Goal: Transaction & Acquisition: Book appointment/travel/reservation

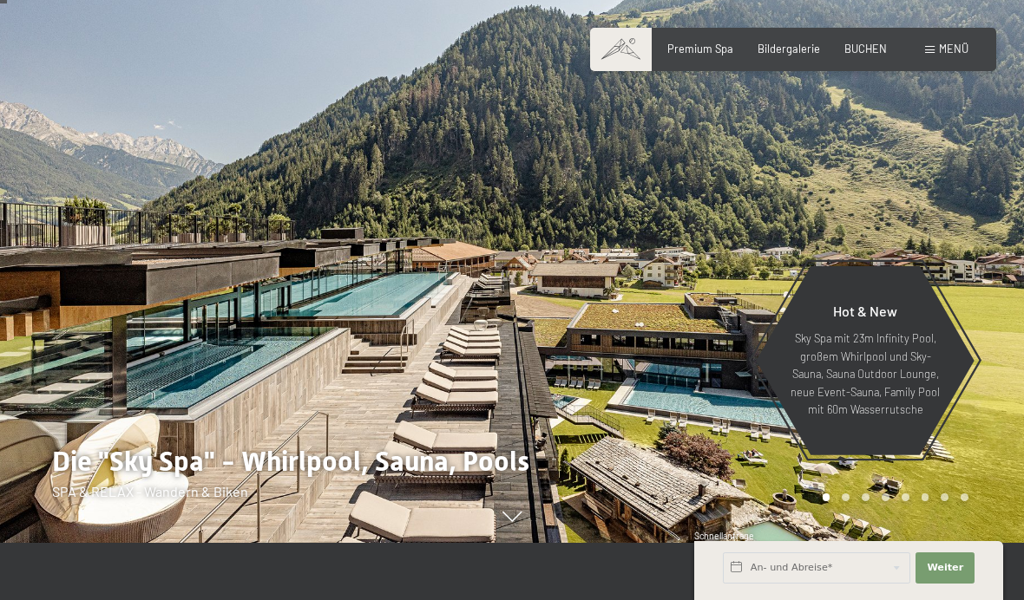
scroll to position [43, 0]
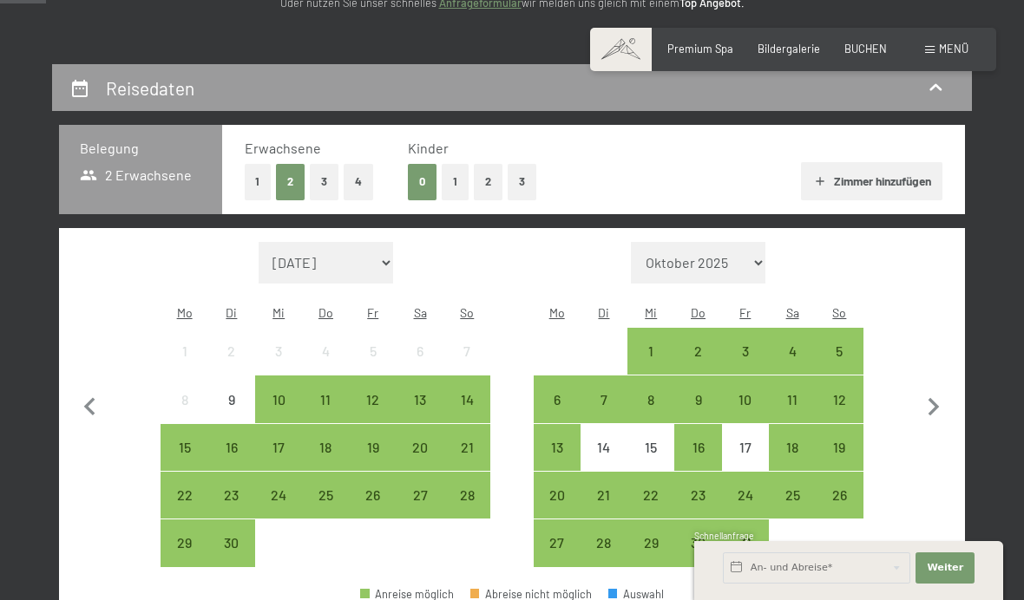
scroll to position [268, 0]
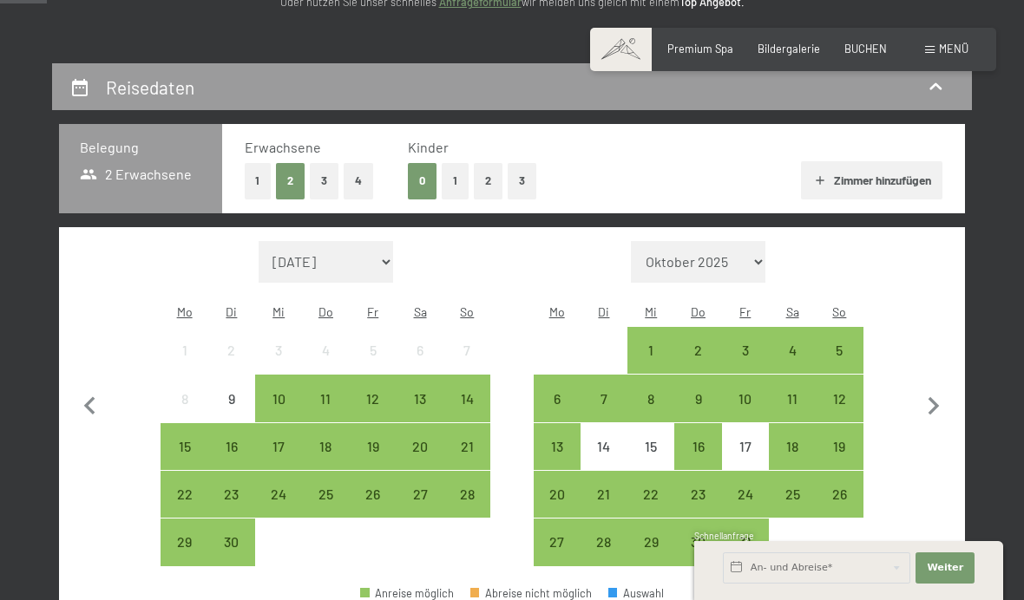
click at [949, 389] on icon "button" at bounding box center [933, 407] width 36 height 36
select select "2025-10-01"
select select "2025-11-01"
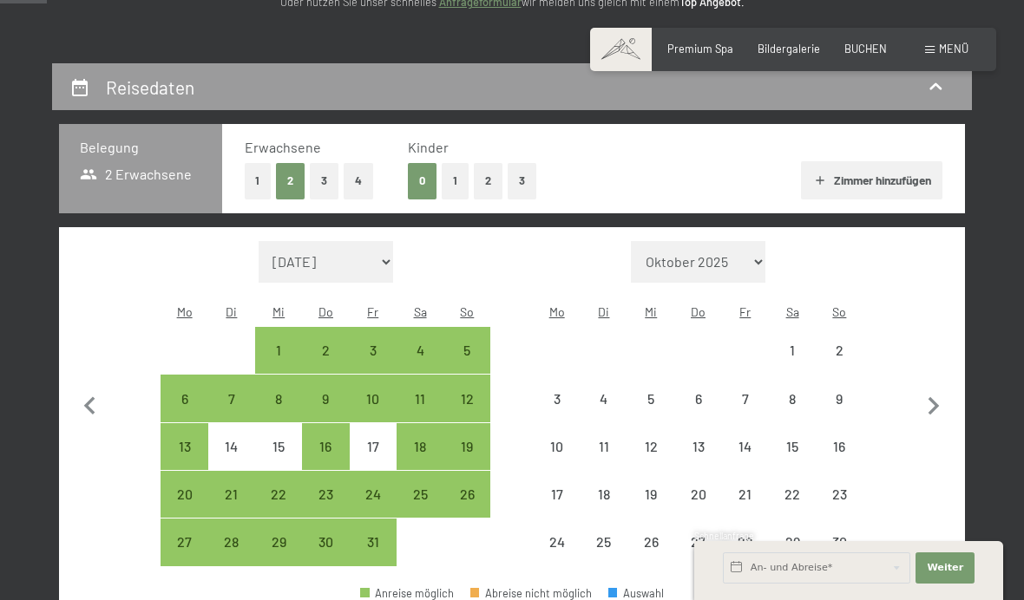
select select "2025-10-01"
select select "2025-11-01"
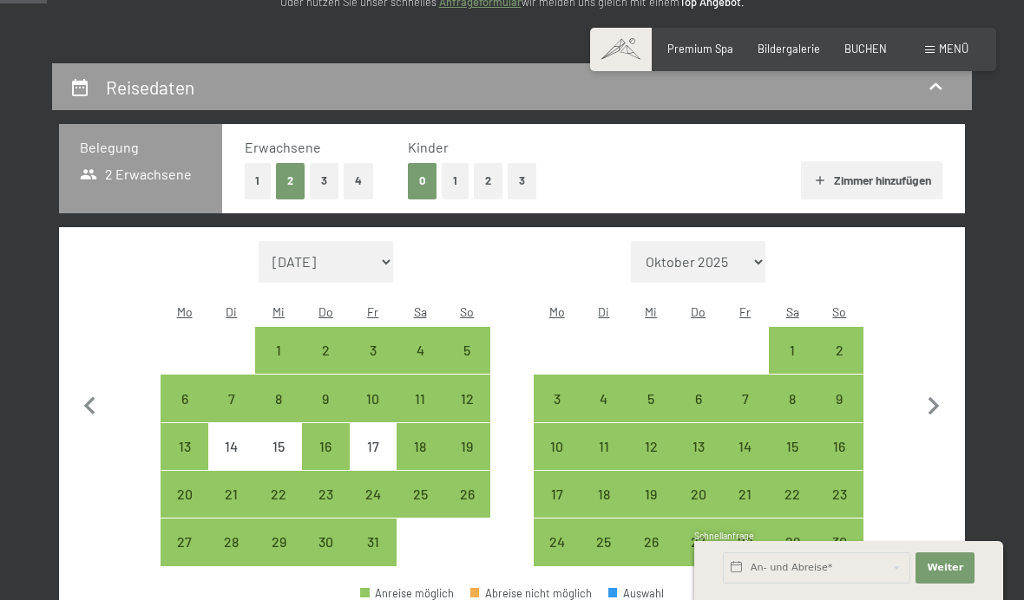
click at [752, 392] on div "7" at bounding box center [745, 413] width 43 height 43
select select "2025-10-01"
select select "2025-11-01"
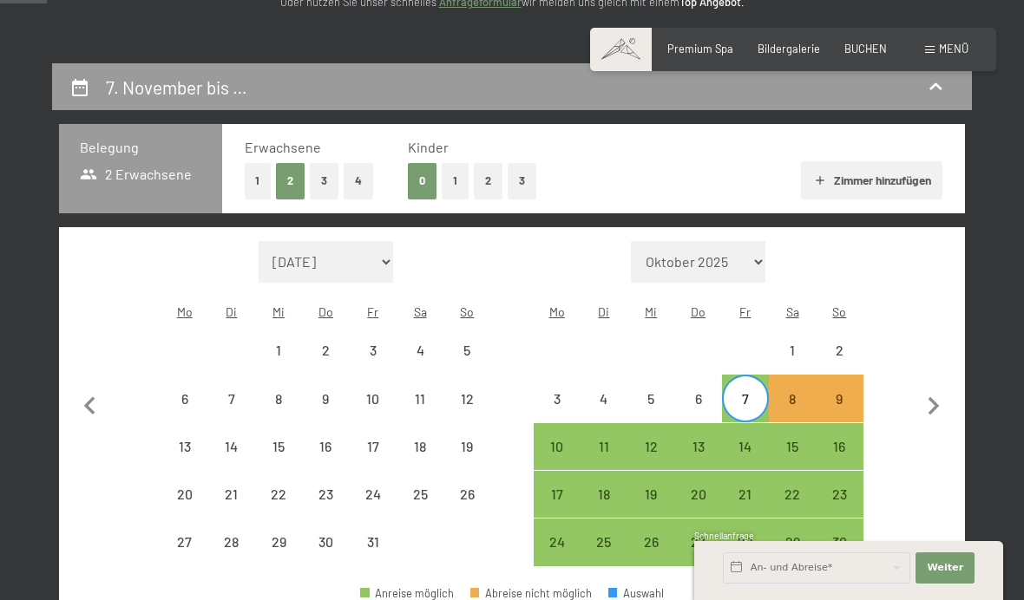
click at [612, 440] on div "11" at bounding box center [603, 461] width 43 height 43
select select "2025-10-01"
select select "2025-11-01"
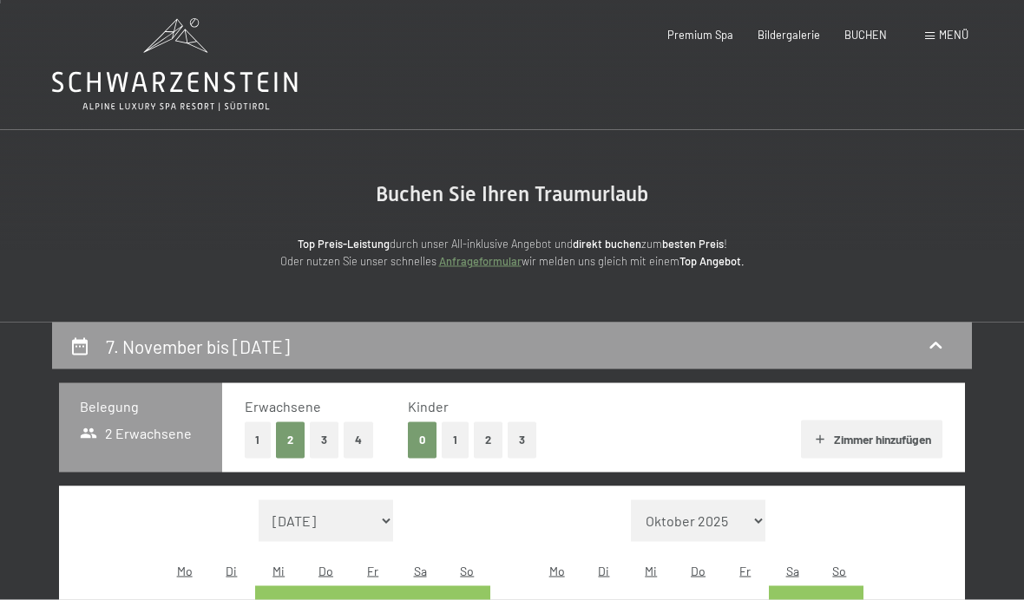
scroll to position [0, 0]
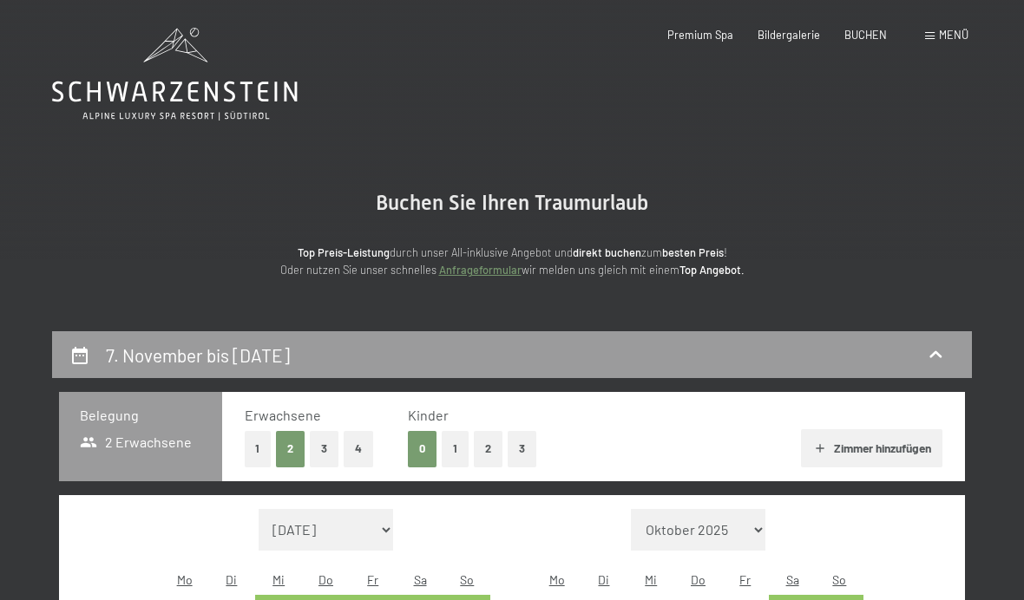
click at [932, 39] on span at bounding box center [930, 36] width 10 height 8
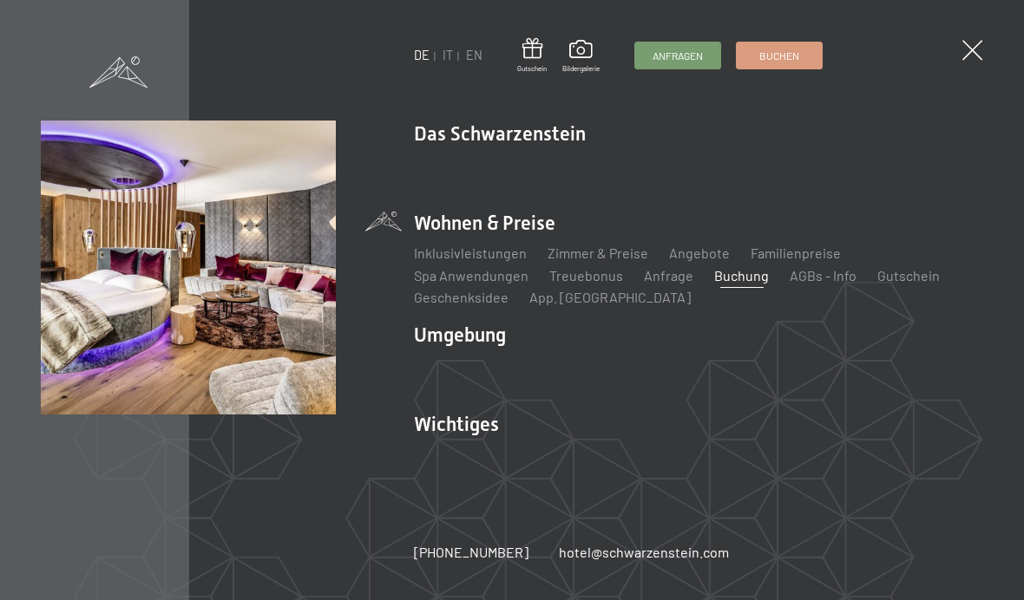
click at [668, 277] on link "Anfrage" at bounding box center [668, 275] width 49 height 16
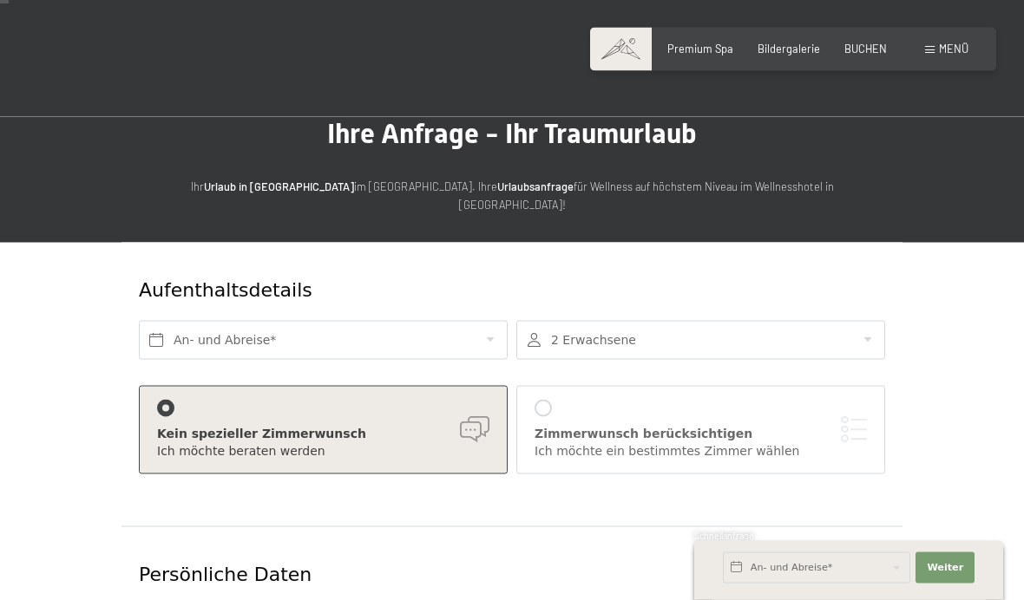
scroll to position [31, 0]
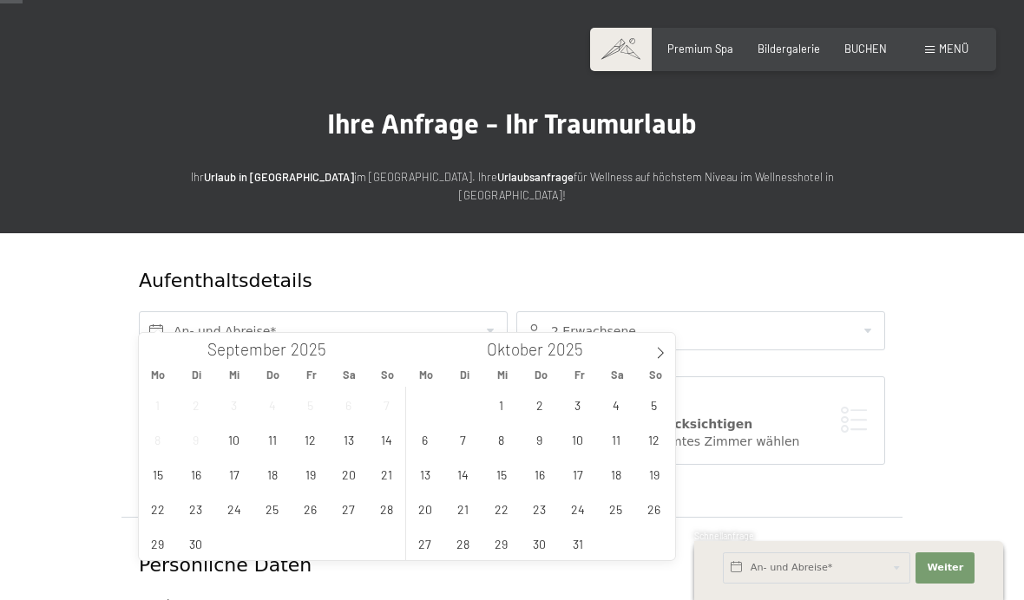
click at [651, 357] on span at bounding box center [659, 347] width 29 height 29
click at [586, 444] on span "7" at bounding box center [577, 440] width 34 height 34
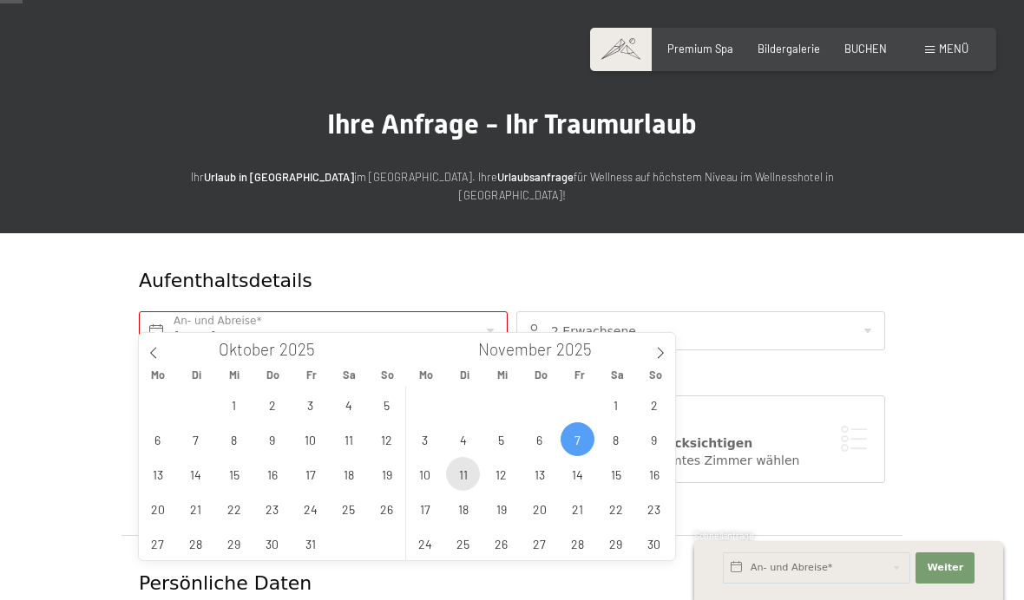
click at [468, 478] on span "11" at bounding box center [463, 474] width 34 height 34
type input "Fr. 07.11.2025 - Di. 11.11.2025"
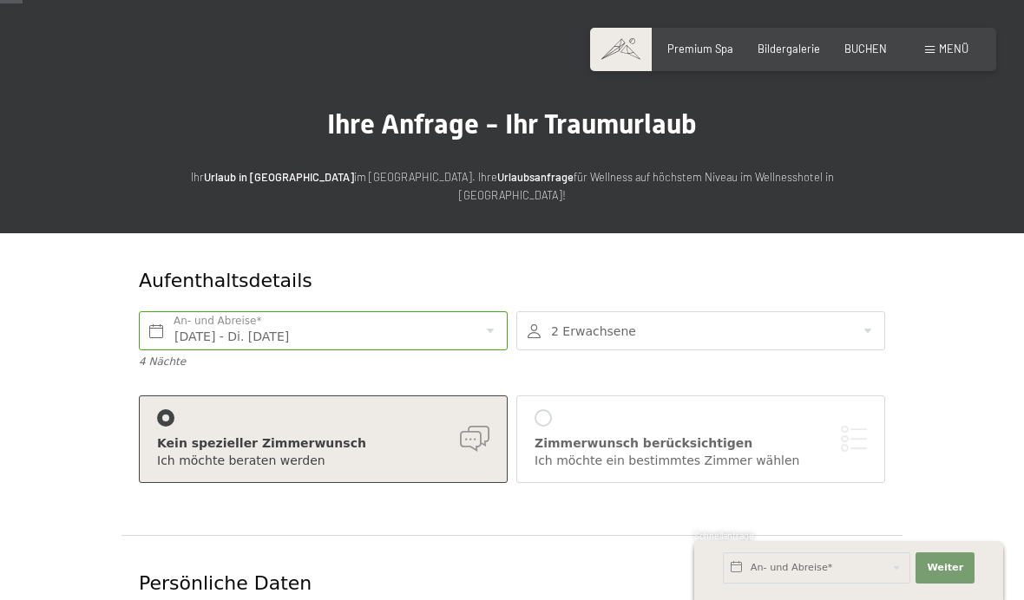
click at [674, 436] on div "Zimmerwunsch berücksichtigen" at bounding box center [700, 444] width 332 height 17
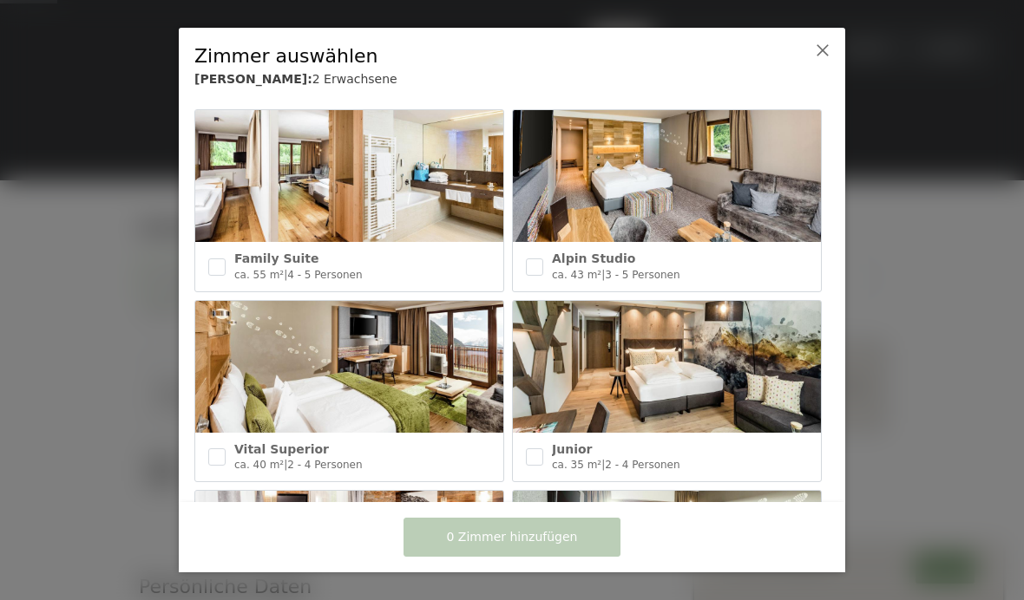
scroll to position [595, 0]
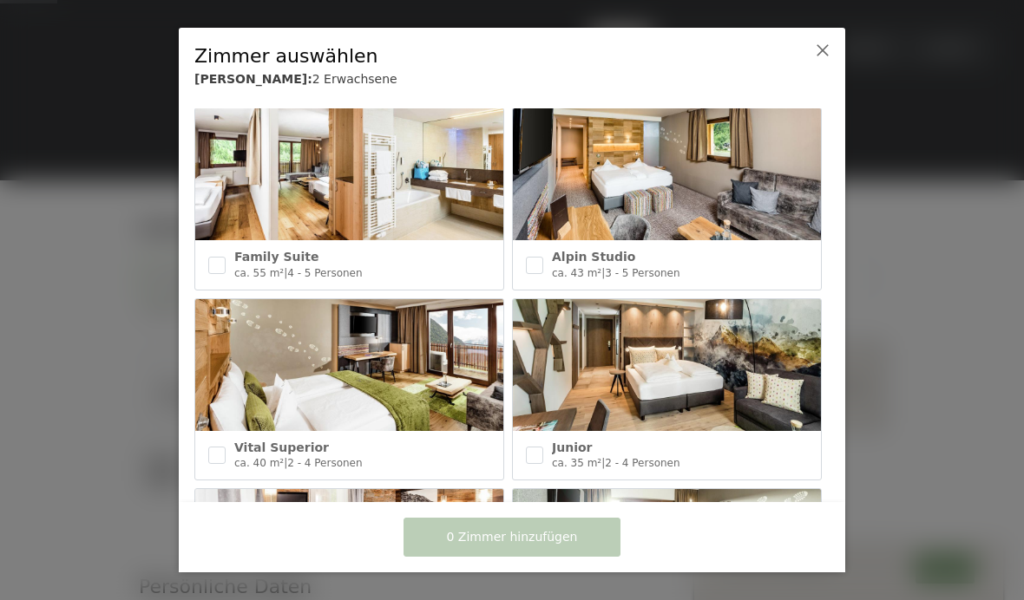
click at [1, 181] on div at bounding box center [512, 300] width 1024 height 600
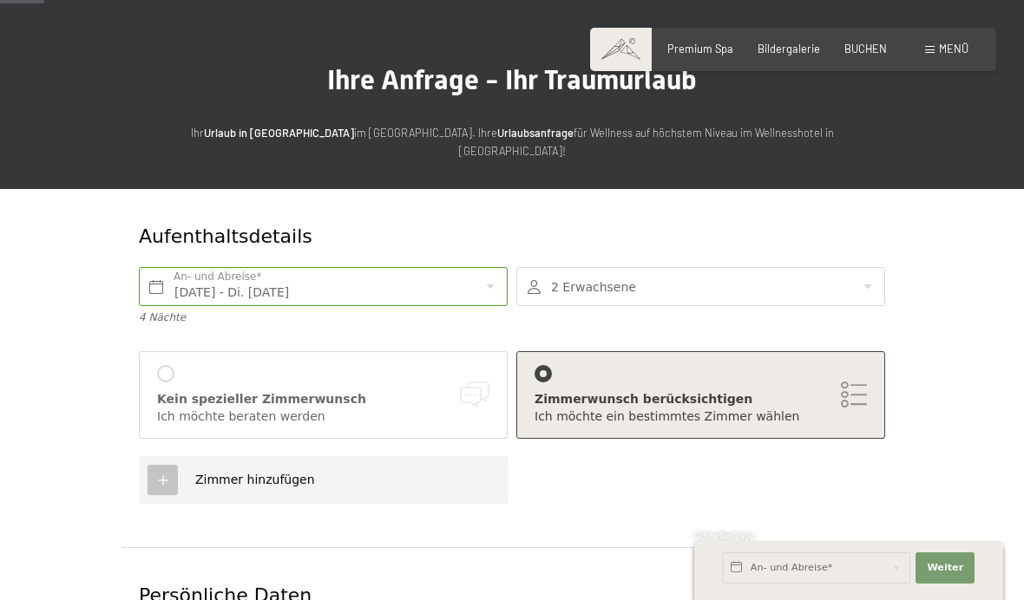
scroll to position [0, 0]
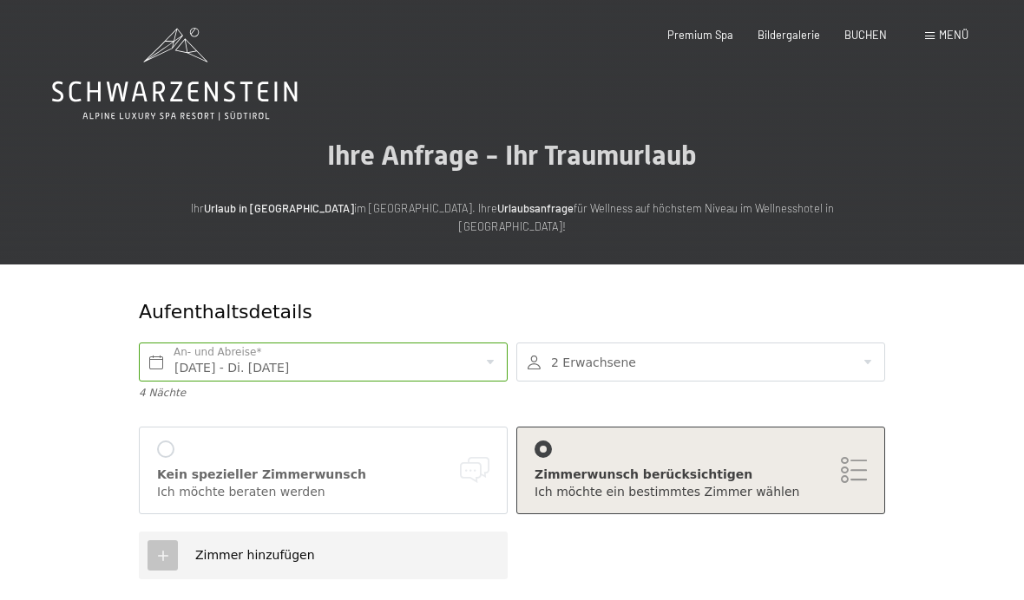
click at [933, 35] on span at bounding box center [930, 36] width 10 height 8
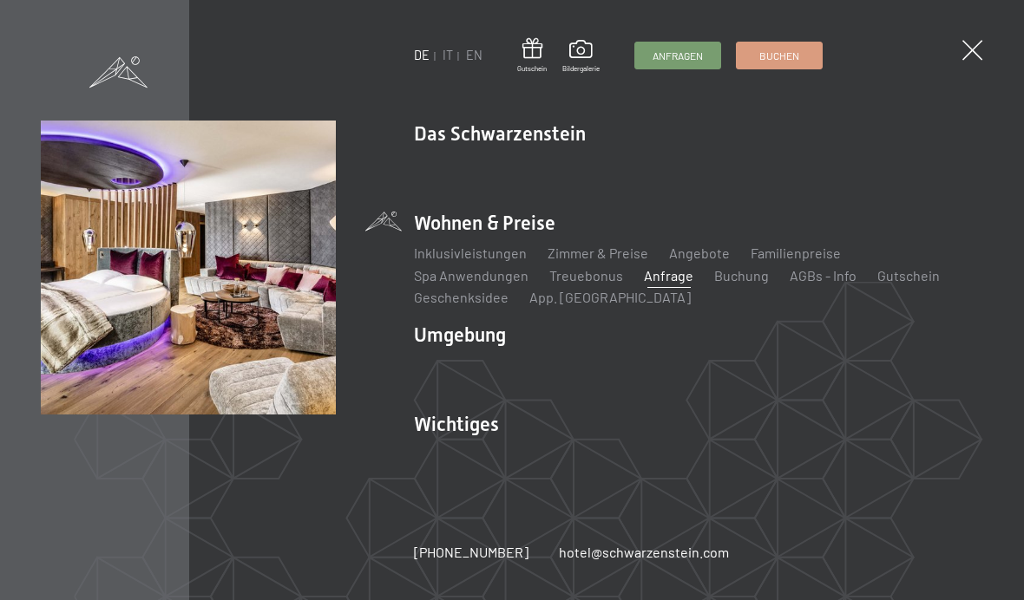
click at [614, 250] on link "Zimmer & Preise" at bounding box center [597, 253] width 101 height 16
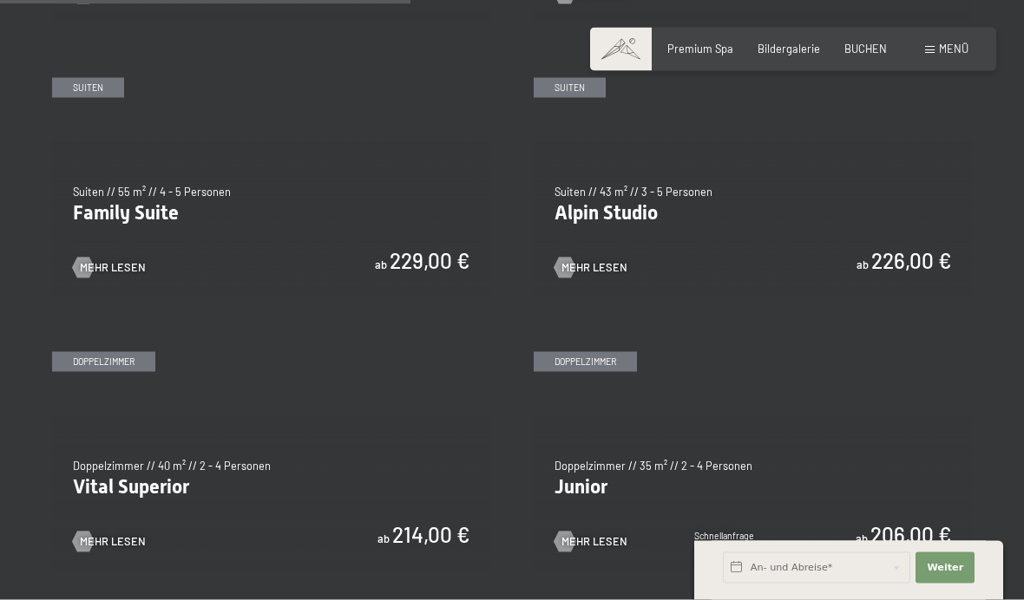
scroll to position [1697, 0]
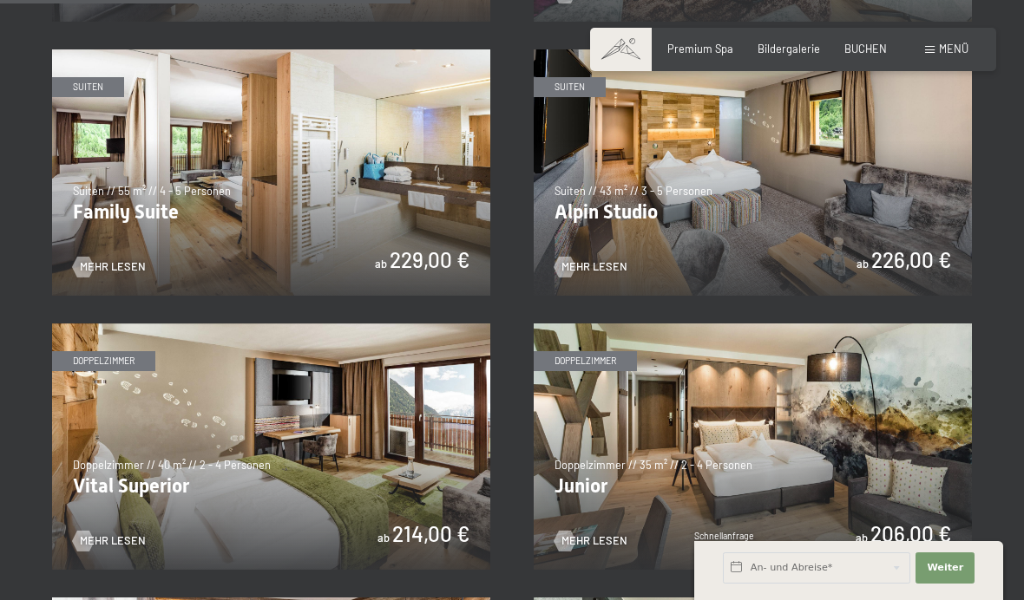
click at [592, 260] on span "Mehr Lesen" at bounding box center [594, 267] width 66 height 16
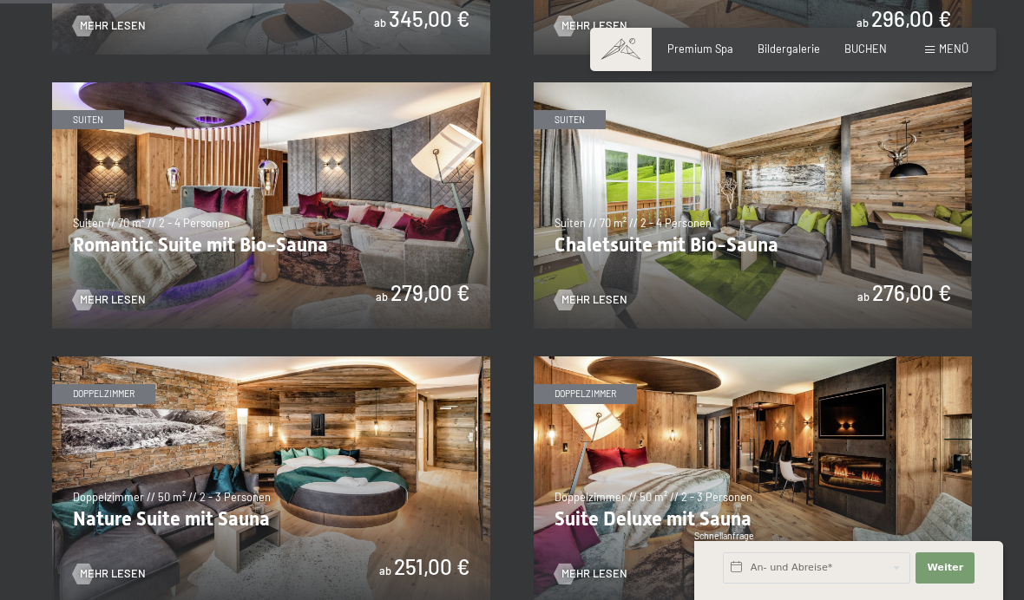
scroll to position [1298, 0]
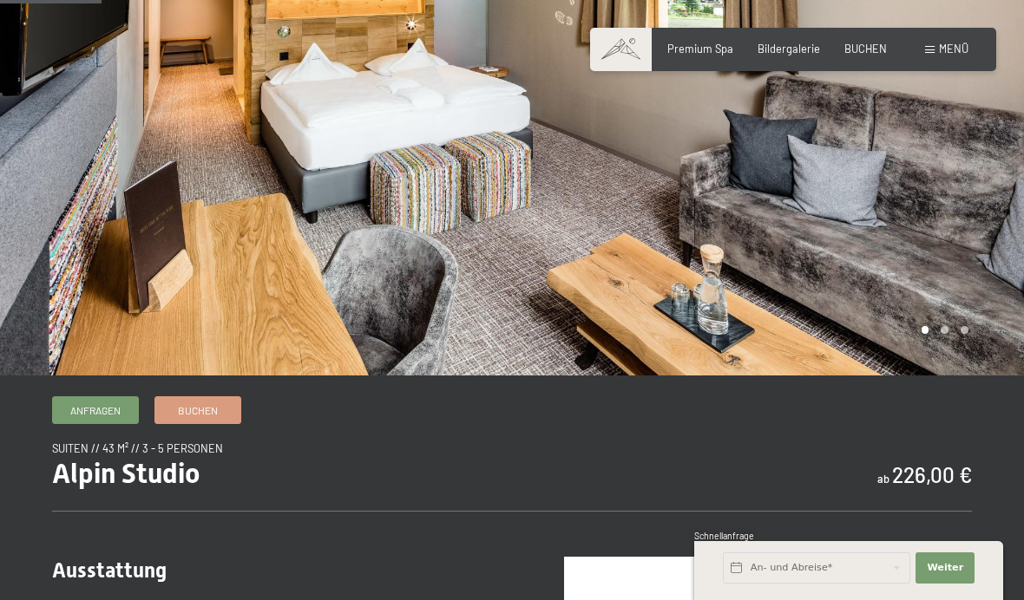
scroll to position [173, 0]
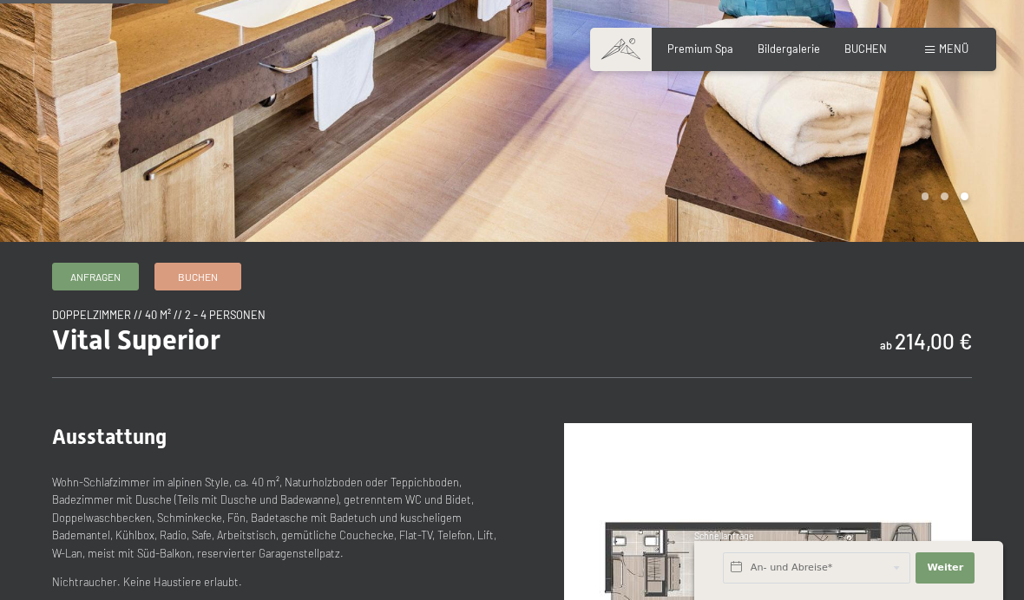
scroll to position [318, 0]
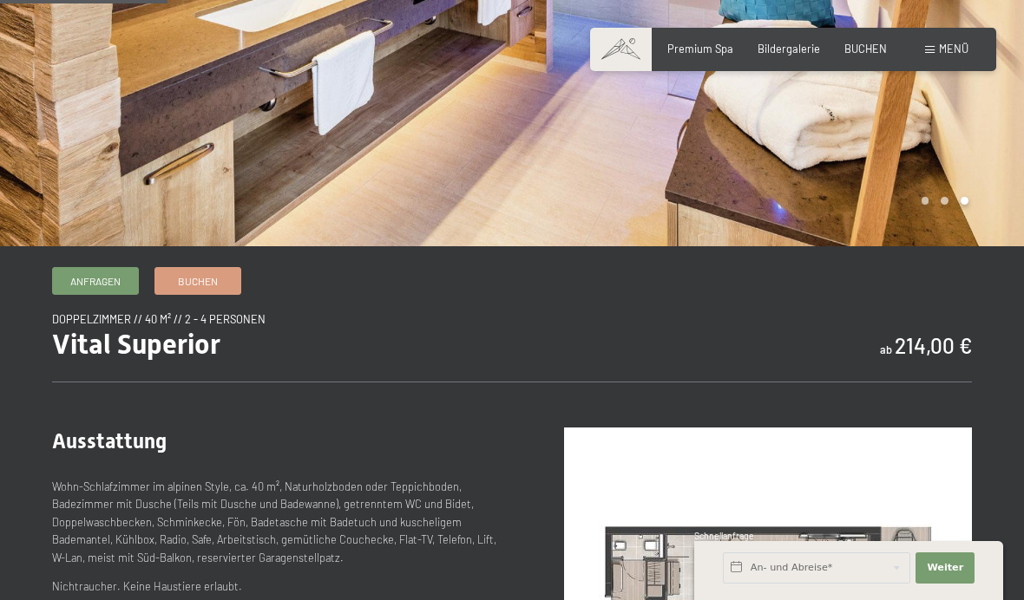
click at [948, 49] on span "Menü" at bounding box center [953, 49] width 29 height 14
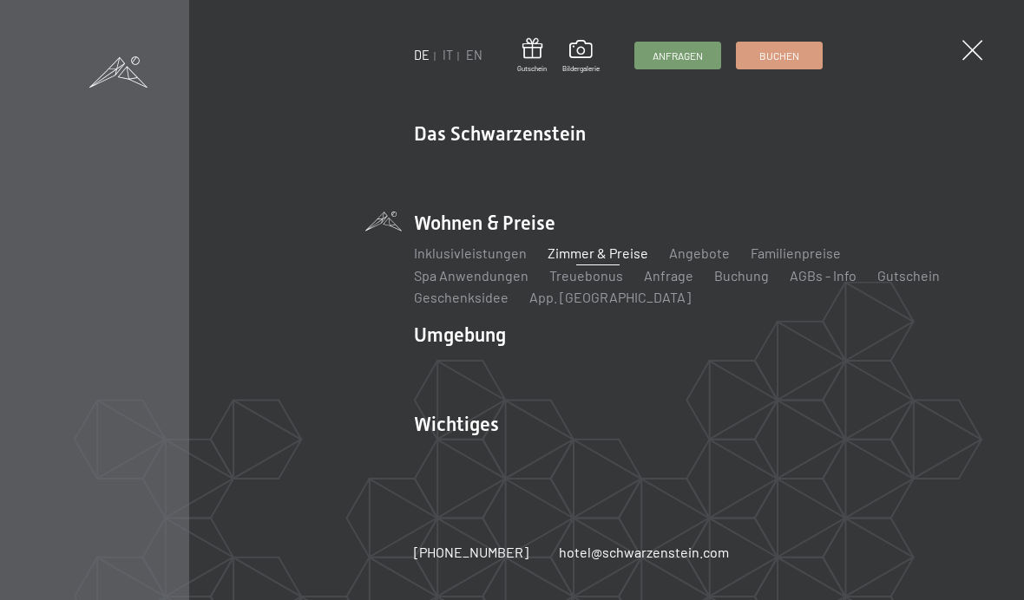
click at [670, 51] on span "Anfragen" at bounding box center [677, 56] width 50 height 15
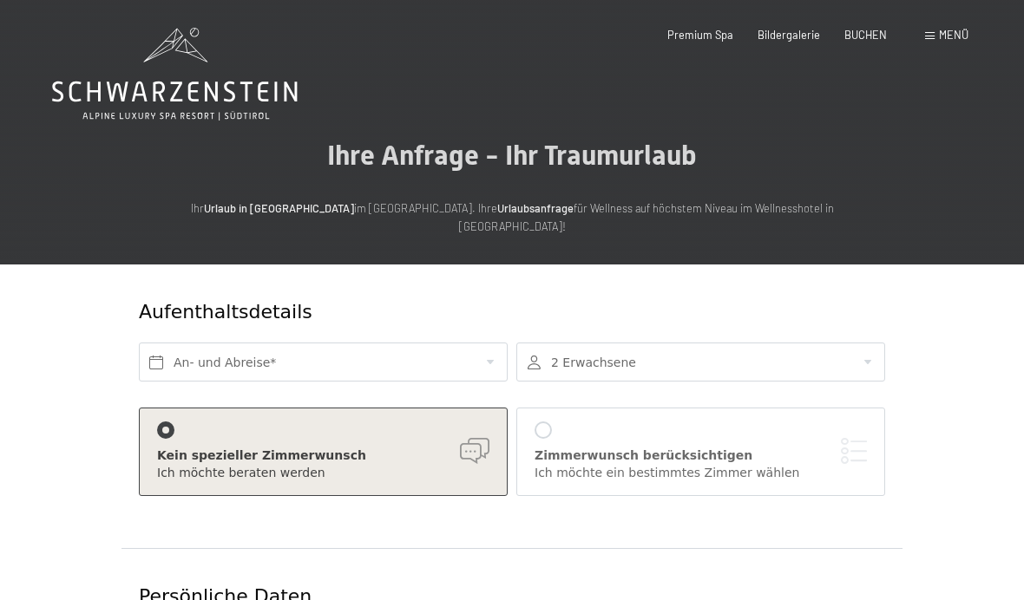
click at [552, 422] on div "[PERSON_NAME] berücksichtigen Ich möchte ein bestimmtes [PERSON_NAME] [PERSON_N…" at bounding box center [700, 452] width 332 height 60
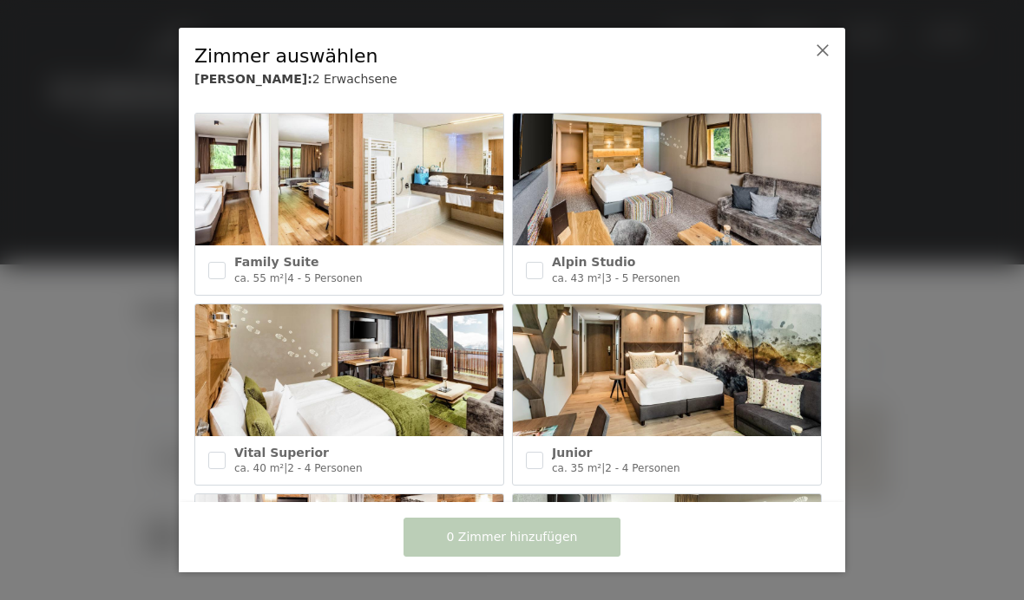
scroll to position [598, 0]
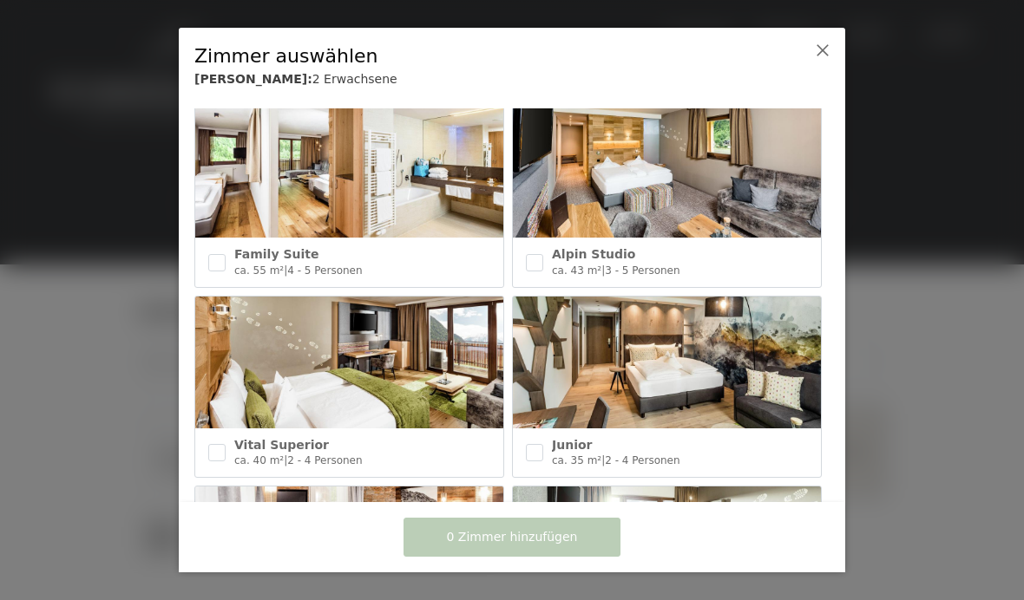
click at [223, 437] on div at bounding box center [216, 452] width 17 height 31
checkbox input "true"
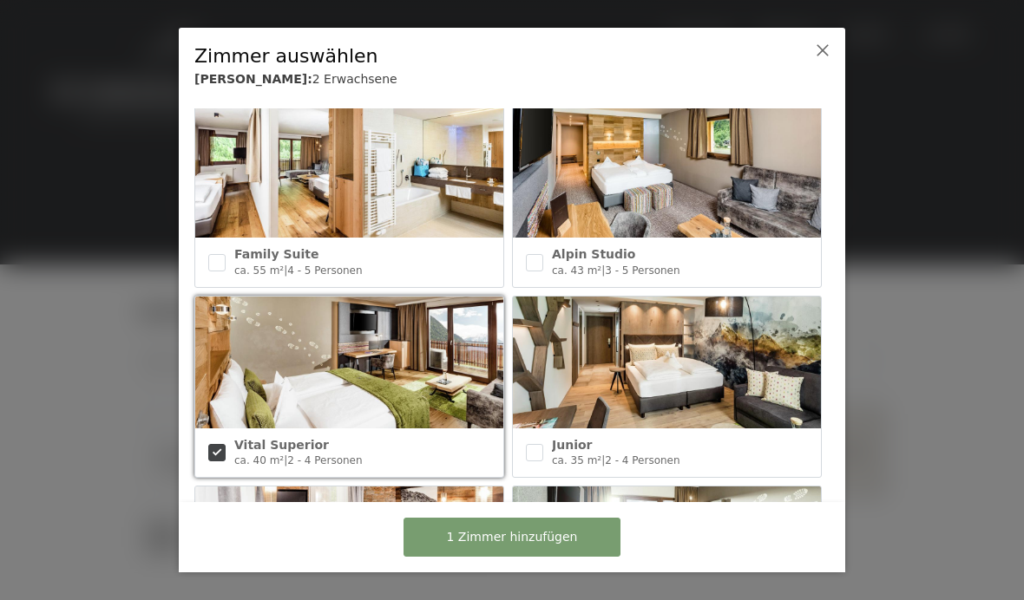
click at [541, 444] on input "checkbox" at bounding box center [534, 452] width 17 height 17
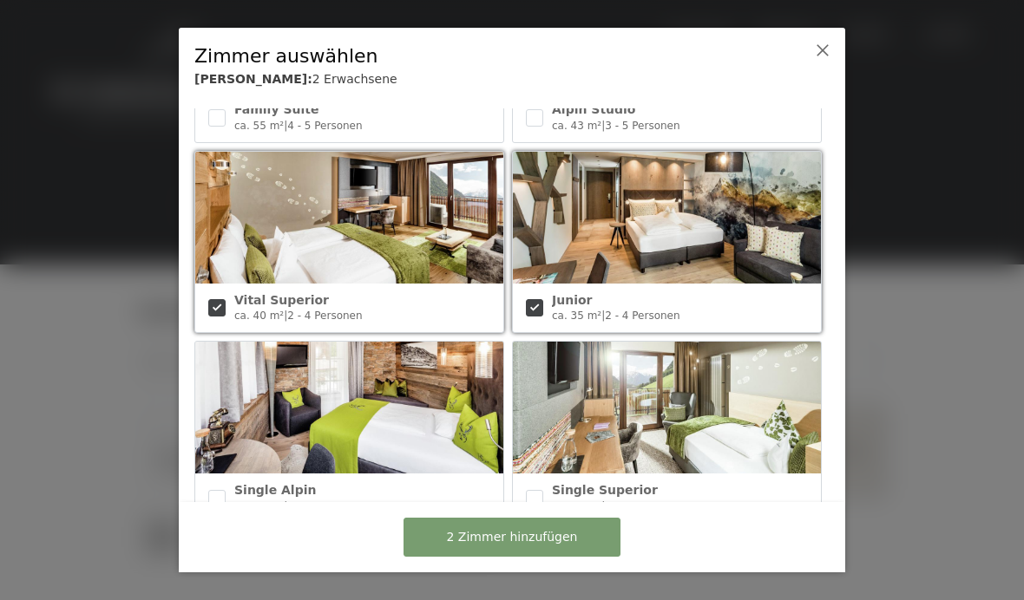
scroll to position [763, 0]
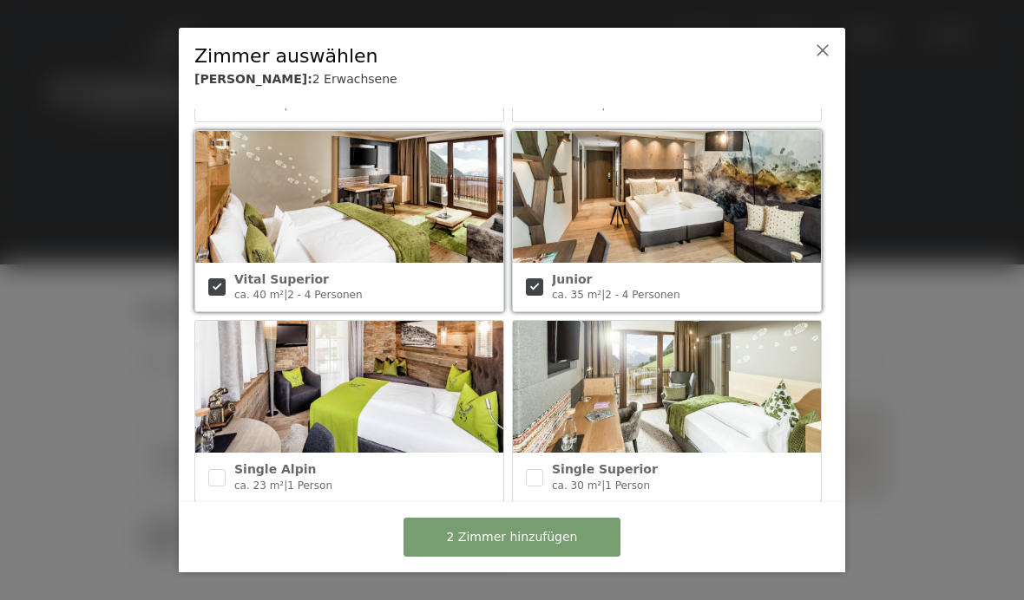
click at [542, 279] on input "checkbox" at bounding box center [534, 287] width 17 height 17
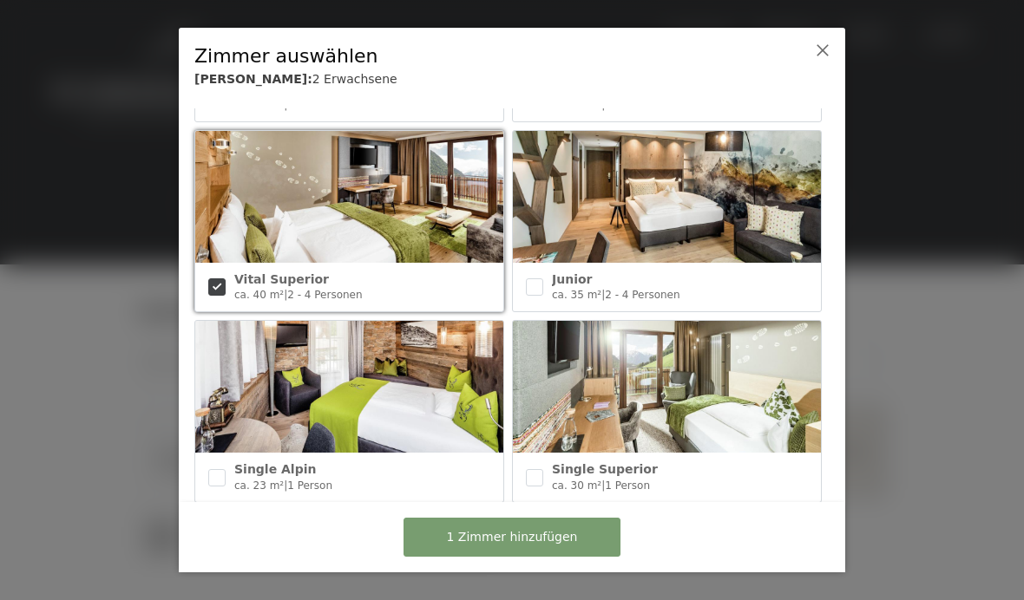
click at [553, 281] on span "Junior" at bounding box center [572, 279] width 40 height 14
checkbox input "true"
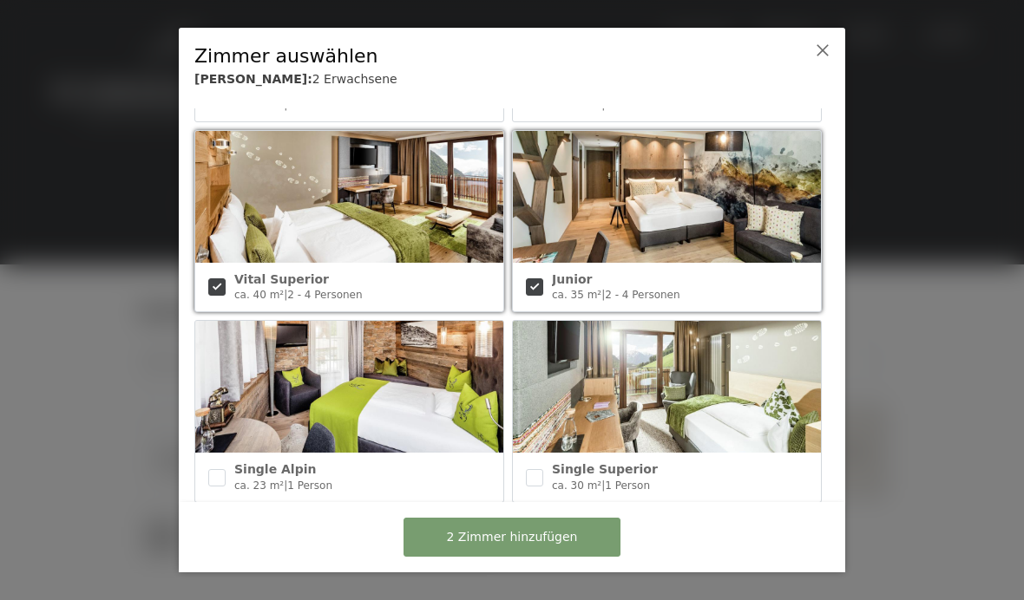
click at [540, 527] on button "2 Zimmer hinzufügen" at bounding box center [511, 537] width 217 height 39
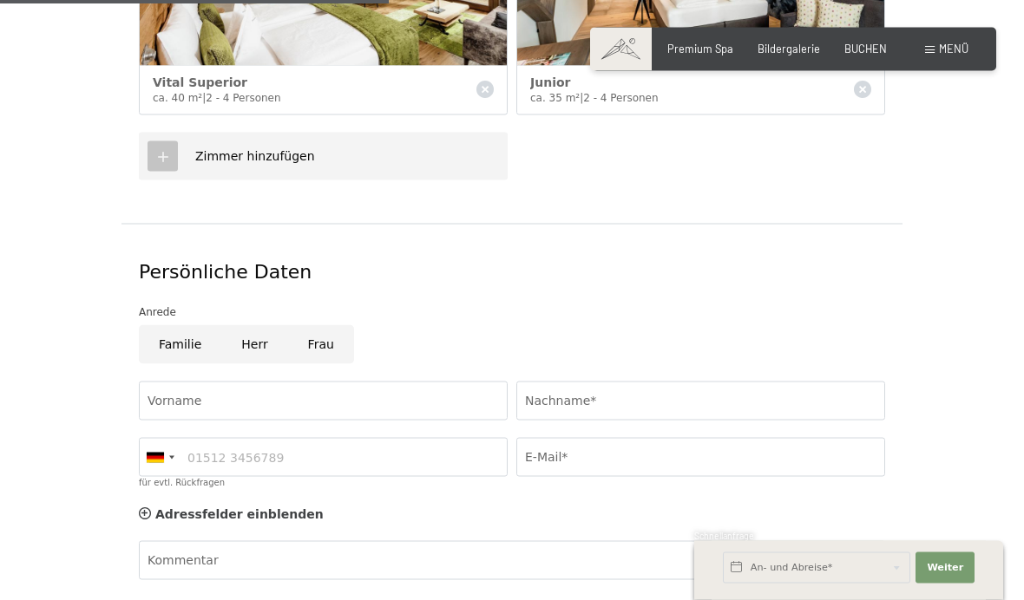
scroll to position [628, 0]
click at [400, 358] on span "Einwilligung Marketing*" at bounding box center [415, 349] width 143 height 17
click at [335, 358] on input "Einwilligung Marketing*" at bounding box center [326, 349] width 17 height 17
checkbox input "false"
click at [330, 381] on input "Vorname" at bounding box center [323, 400] width 369 height 39
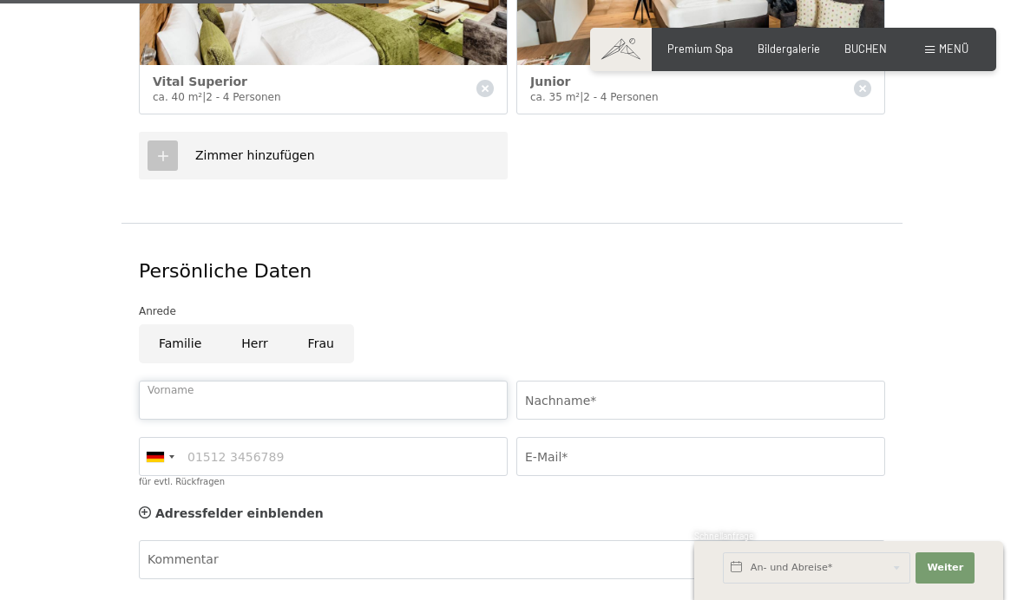
scroll to position [627, 0]
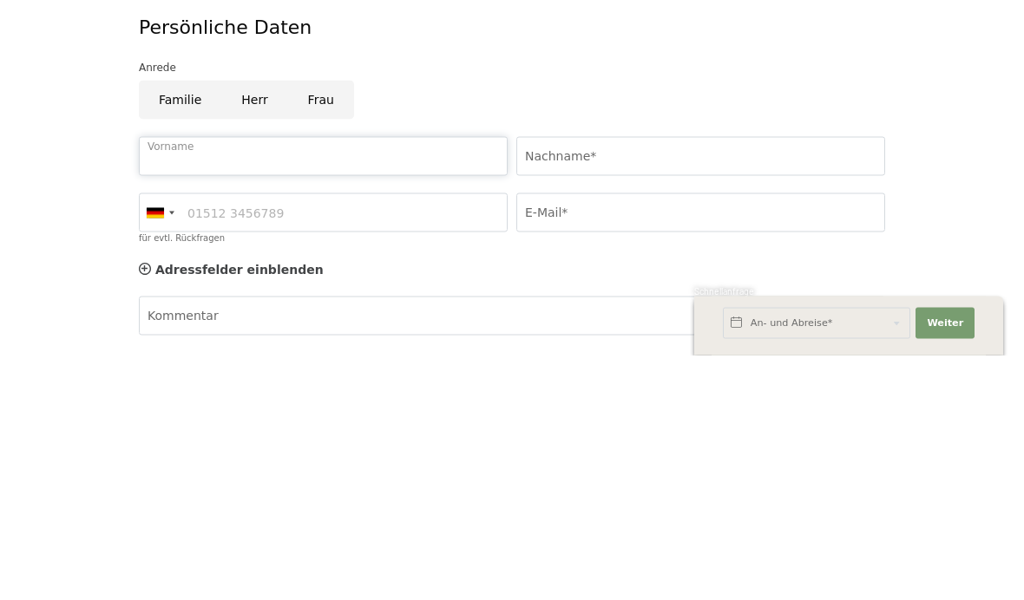
type input "Walter"
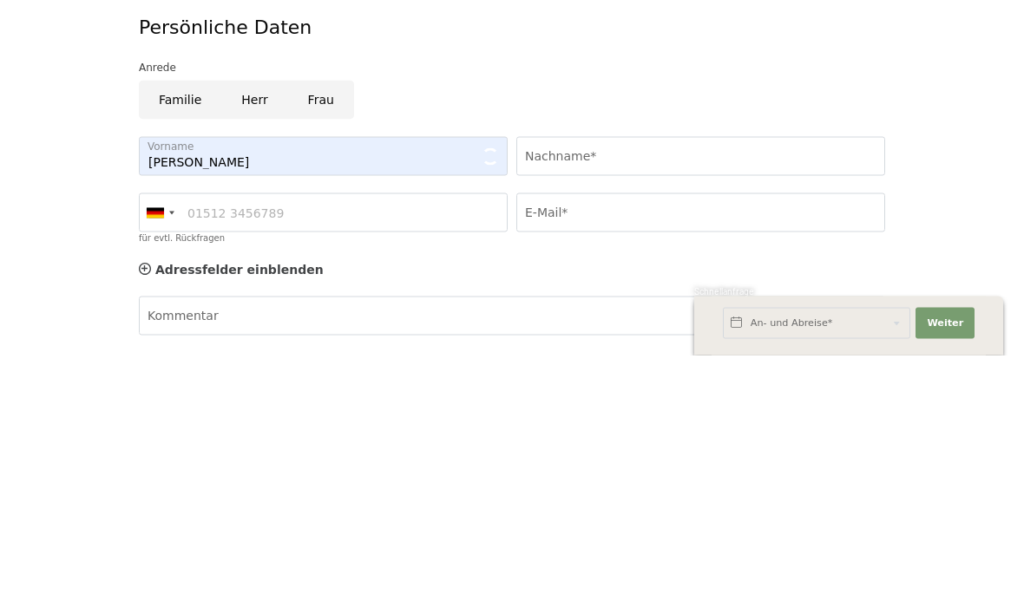
type input "Mair"
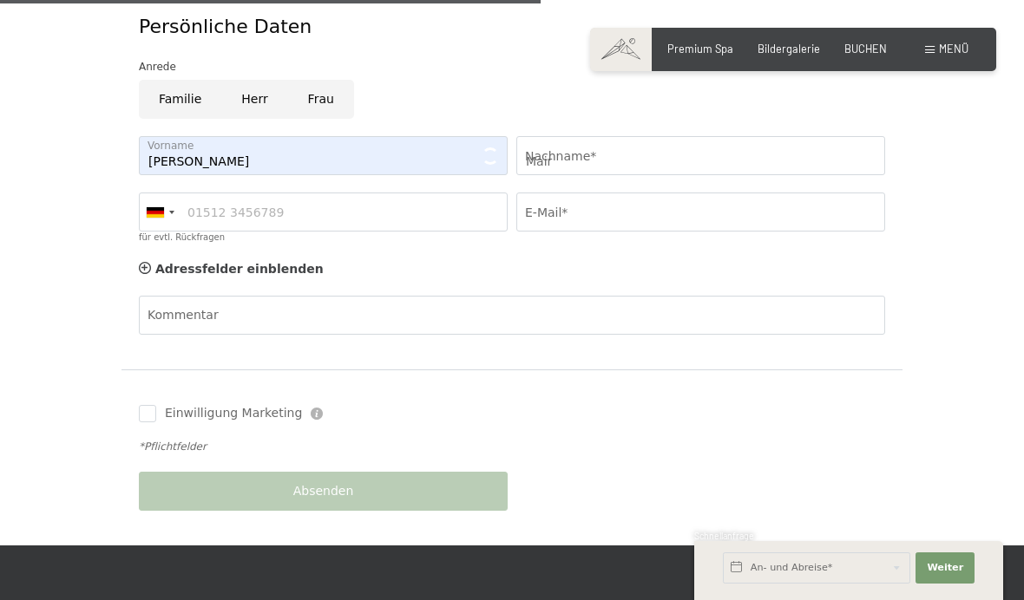
type input "069910860568"
type input "wolt.manu@gmail.com"
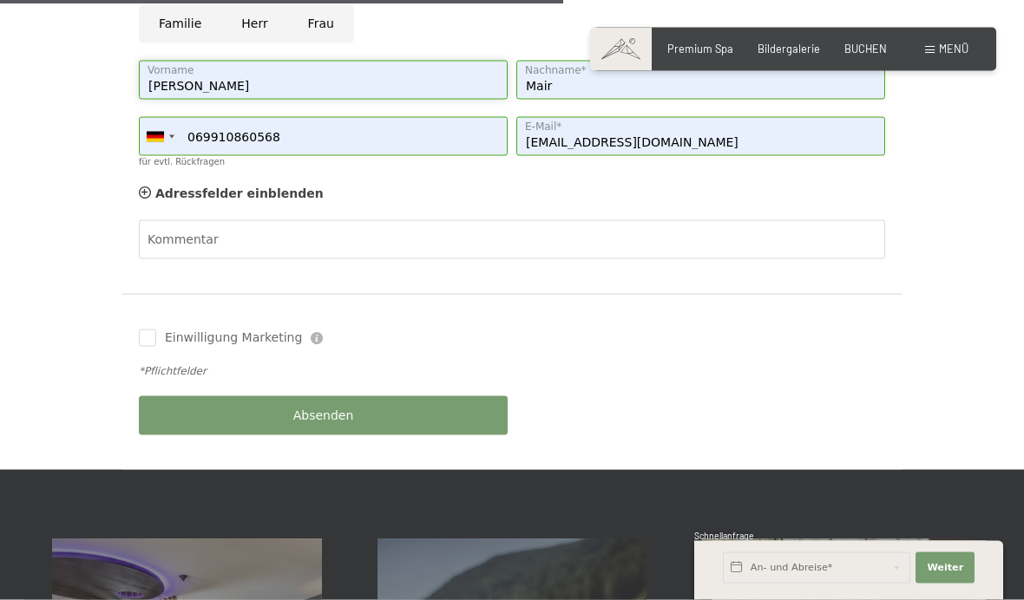
scroll to position [954, 0]
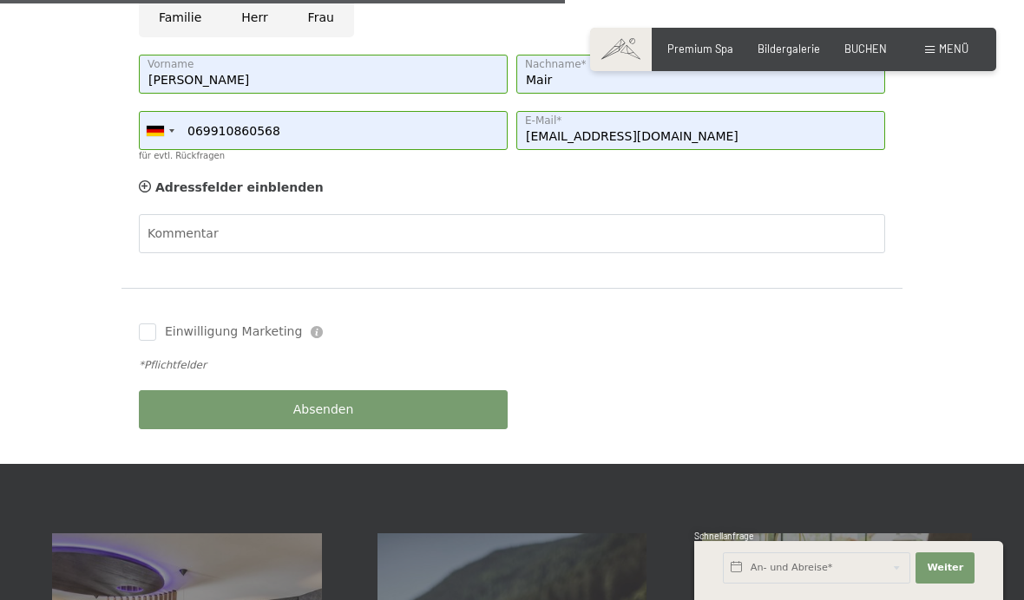
click at [147, 324] on input "Einwilligung Marketing" at bounding box center [147, 332] width 17 height 17
checkbox input "true"
click at [345, 358] on span "Einwilligung Marketing*" at bounding box center [415, 349] width 143 height 17
click at [335, 358] on input "Einwilligung Marketing*" at bounding box center [326, 349] width 17 height 17
checkbox input "false"
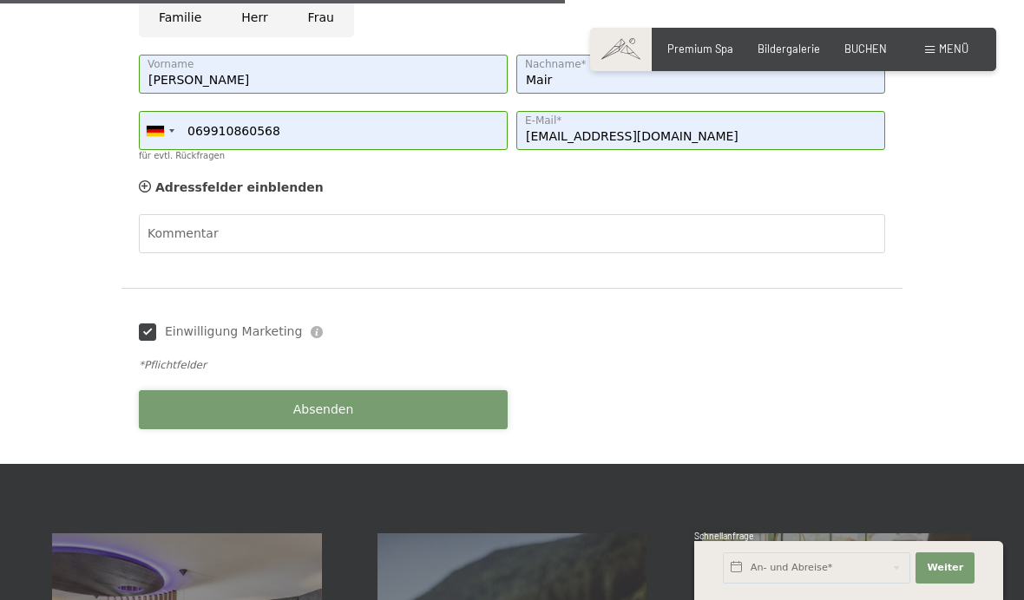
click at [329, 390] on button "Absenden" at bounding box center [323, 409] width 369 height 39
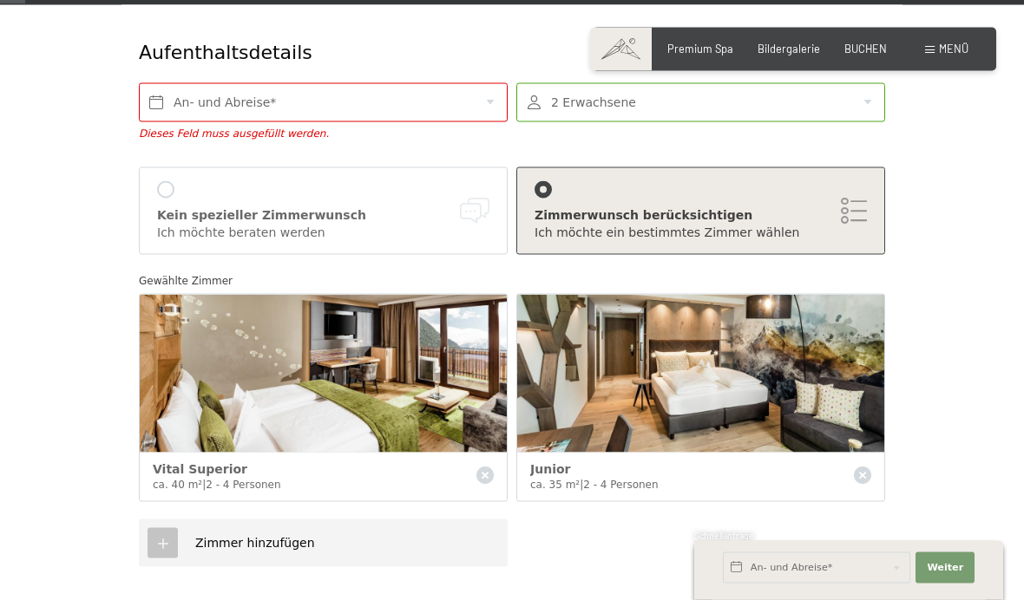
scroll to position [8, 0]
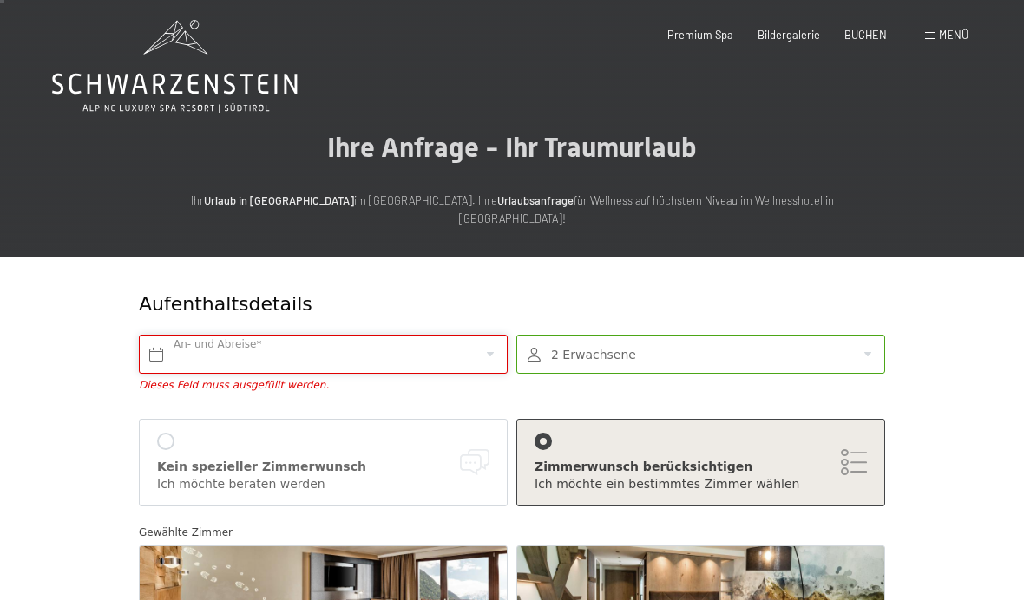
click at [340, 335] on input "text" at bounding box center [323, 354] width 369 height 39
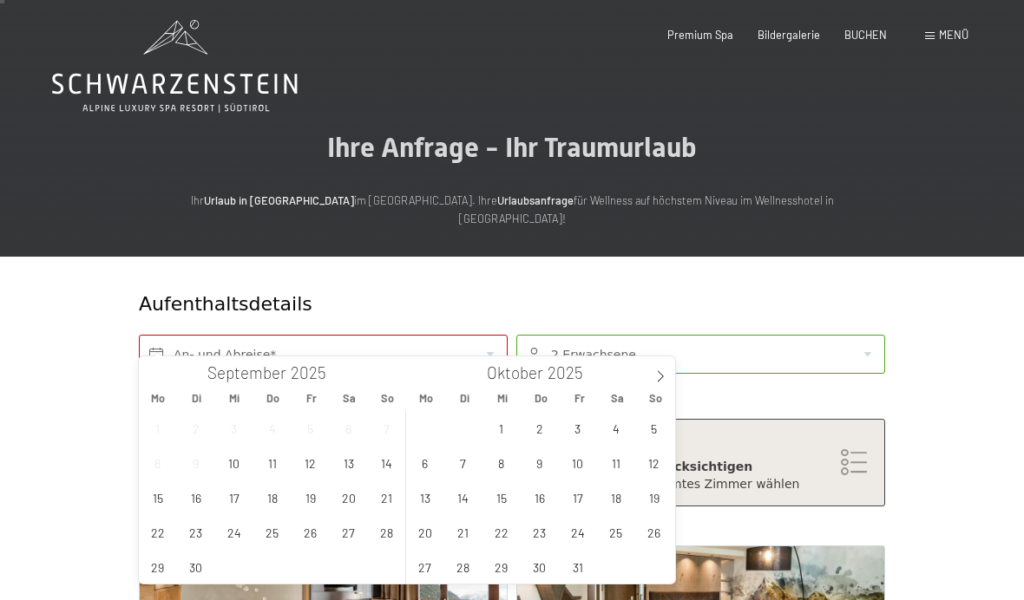
click at [652, 375] on span at bounding box center [659, 371] width 29 height 29
click at [576, 463] on span "7" at bounding box center [577, 463] width 34 height 34
click at [466, 491] on span "11" at bounding box center [463, 498] width 34 height 34
type input "Fr. 07.11.2025 - Di. 11.11.2025"
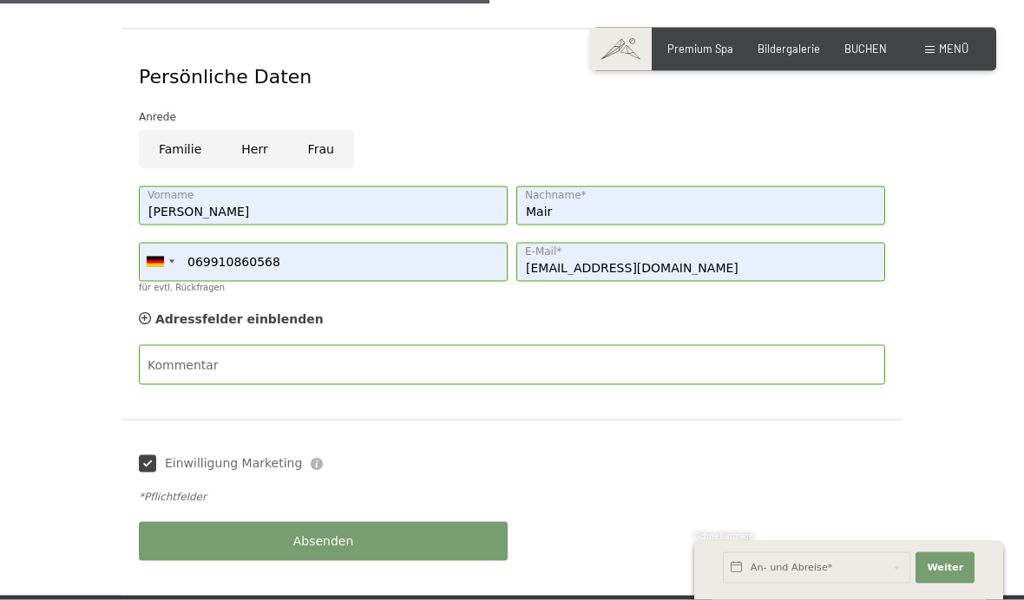
scroll to position [849, 0]
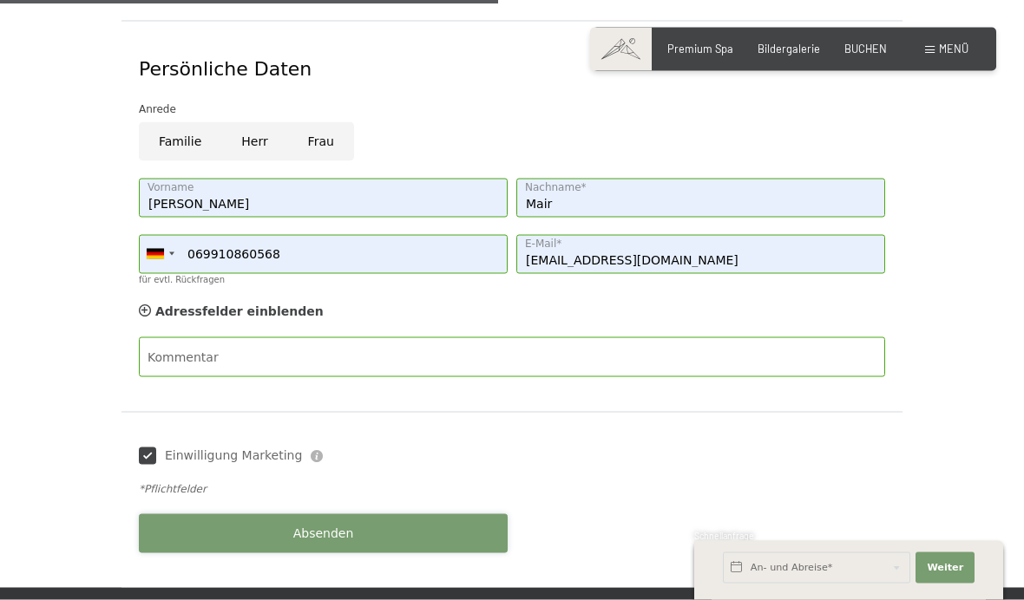
click at [321, 526] on span "Absenden" at bounding box center [323, 534] width 61 height 17
